Goal: Navigation & Orientation: Find specific page/section

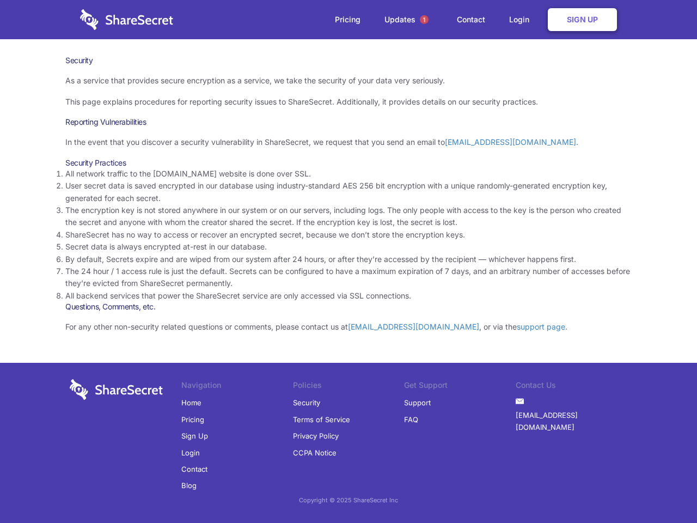
click at [348, 261] on li "By default, Secrets expire and are wiped from our system after 24 hours, or aft…" at bounding box center [348, 259] width 566 height 12
click at [424, 20] on span "1" at bounding box center [424, 19] width 9 height 9
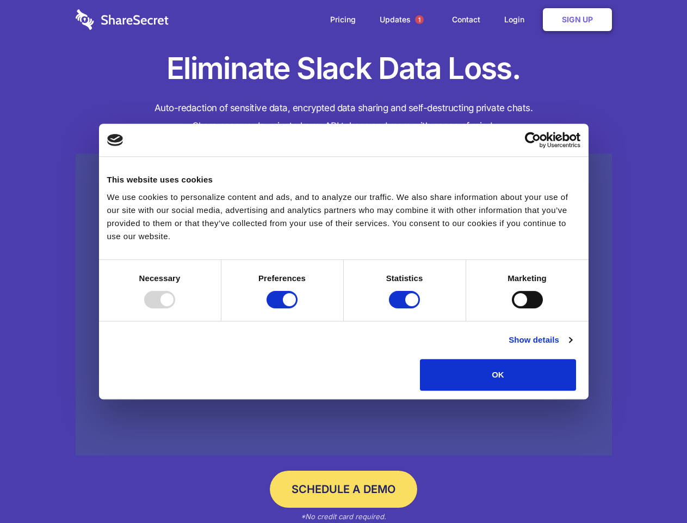
click at [175, 308] on div at bounding box center [159, 299] width 31 height 17
click at [298, 308] on input "Preferences" at bounding box center [282, 299] width 31 height 17
checkbox input "false"
click at [406, 308] on input "Statistics" at bounding box center [404, 299] width 31 height 17
checkbox input "false"
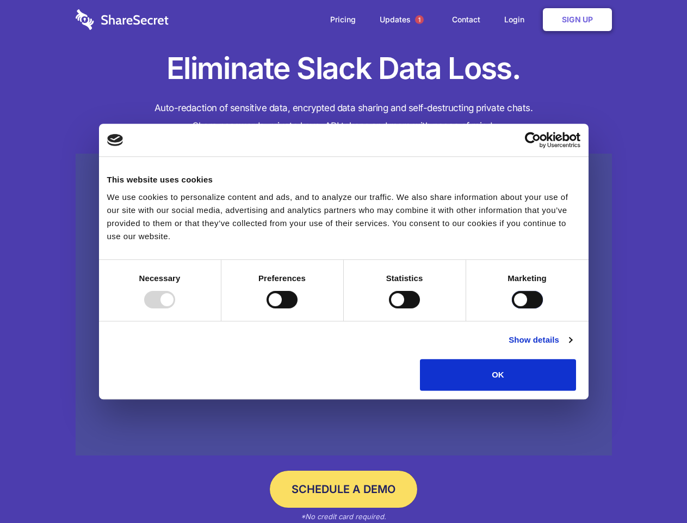
click at [512, 308] on input "Marketing" at bounding box center [527, 299] width 31 height 17
checkbox input "true"
click at [572, 346] on link "Show details" at bounding box center [540, 339] width 63 height 13
click at [0, 0] on li "Necessary 7 Necessary cookies help make a website usable by enabling basic func…" at bounding box center [0, 0] width 0 height 0
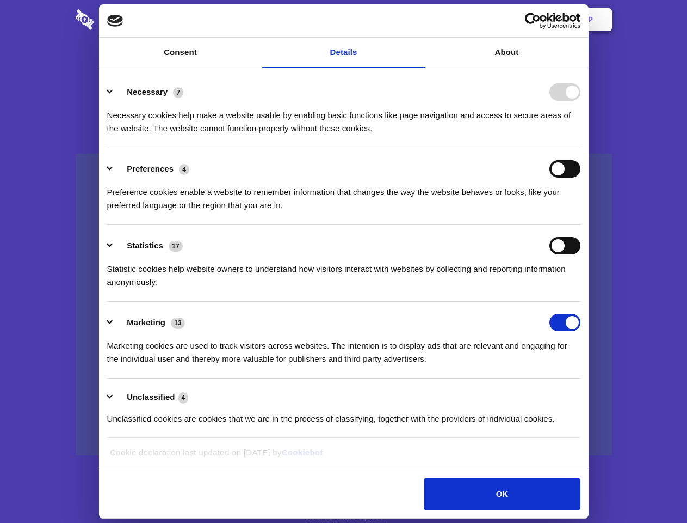
click at [419, 20] on span "1" at bounding box center [419, 19] width 9 height 9
